Goal: Use online tool/utility: Utilize a website feature to perform a specific function

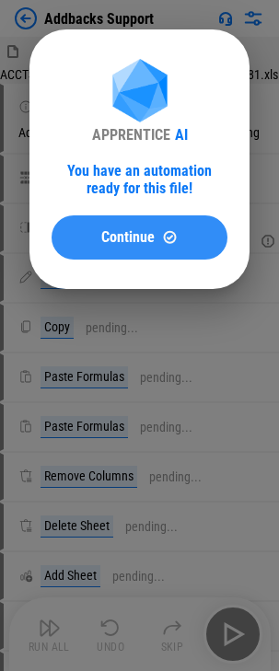
click at [143, 221] on button "Continue" at bounding box center [140, 237] width 176 height 44
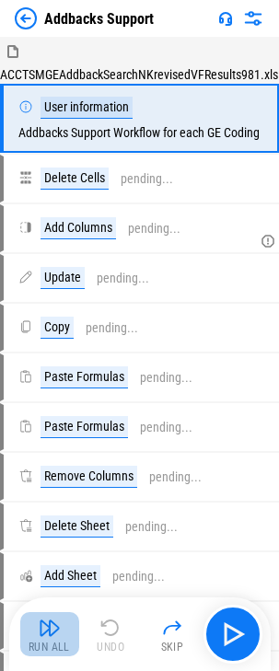
click at [54, 622] on img "button" at bounding box center [50, 627] width 22 height 22
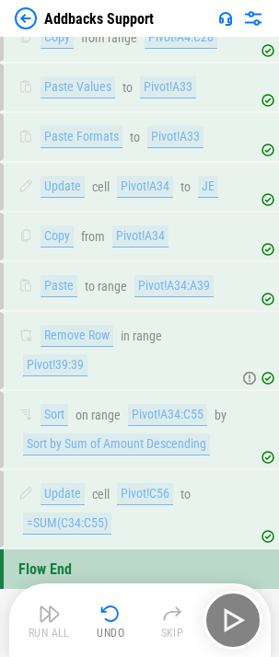
scroll to position [919, 0]
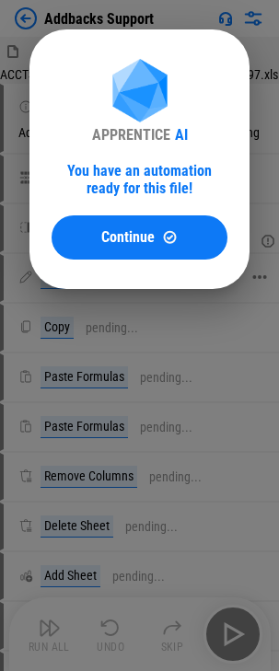
drag, startPoint x: 154, startPoint y: 238, endPoint x: 134, endPoint y: 258, distance: 28.0
click at [153, 235] on span "Continue" at bounding box center [127, 237] width 53 height 15
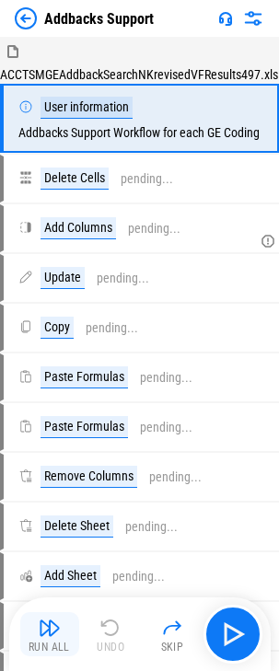
click at [63, 637] on button "Run All" at bounding box center [49, 634] width 59 height 44
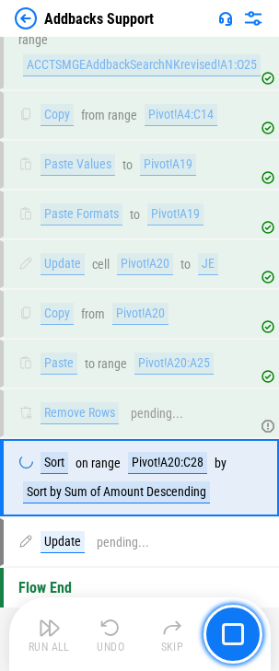
scroll to position [846, 0]
